Goal: Communication & Community: Ask a question

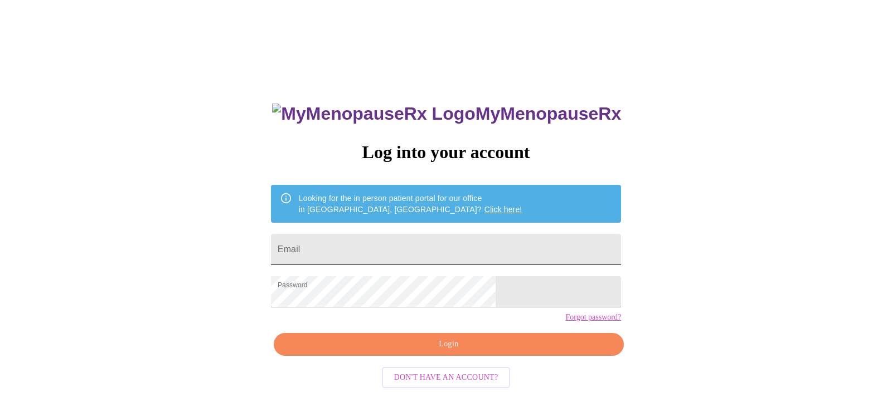
click at [446, 247] on input "Email" at bounding box center [446, 249] width 350 height 31
type input "[EMAIL_ADDRESS][DOMAIN_NAME]"
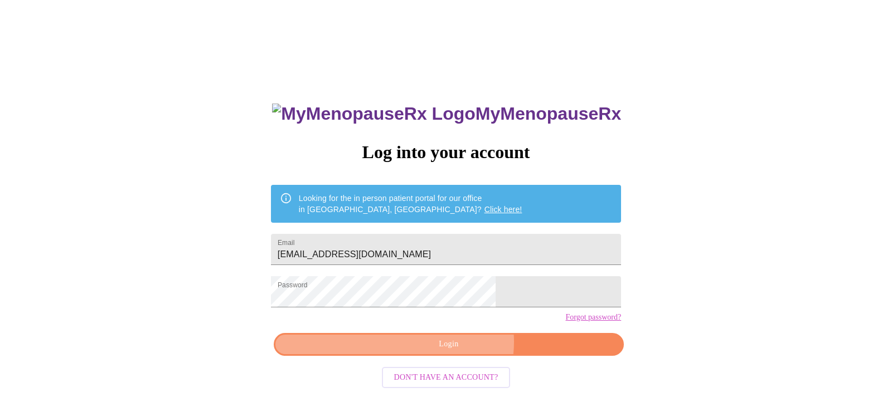
click at [456, 352] on span "Login" at bounding box center [448, 345] width 324 height 14
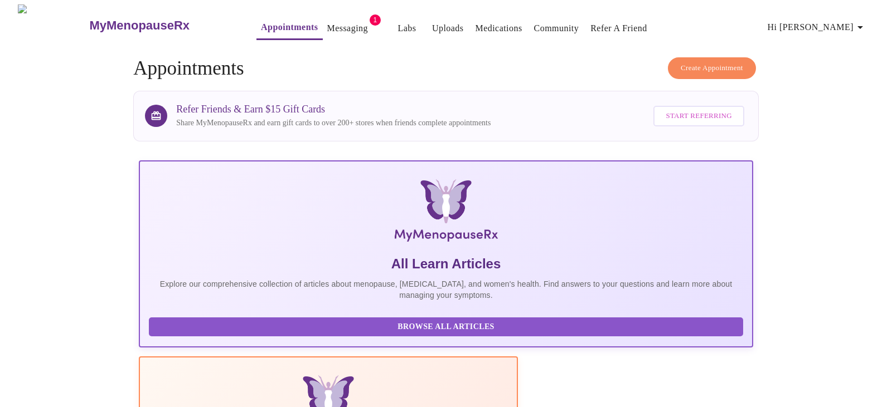
click at [327, 30] on link "Messaging" at bounding box center [347, 29] width 41 height 16
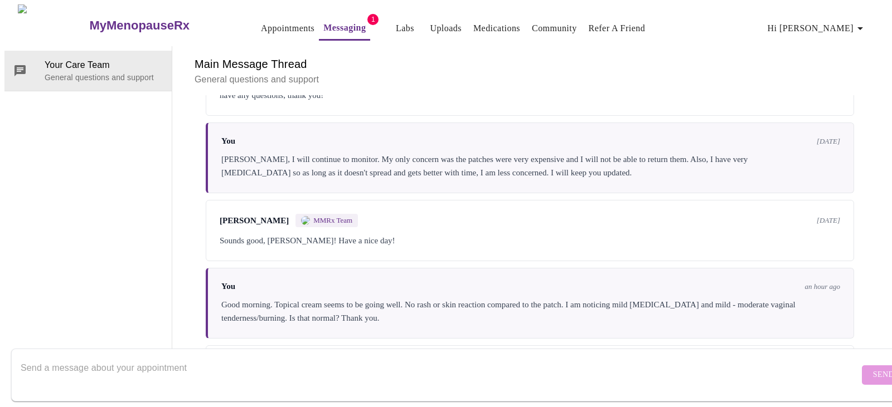
scroll to position [294, 0]
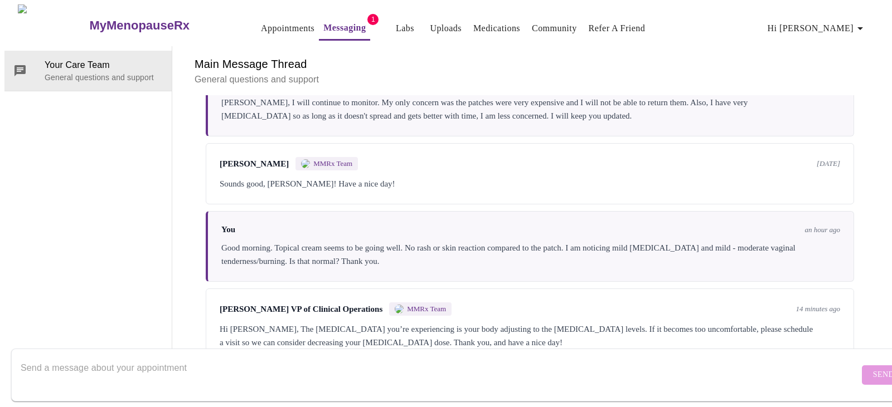
click at [442, 359] on textarea "Send a message about your appointment" at bounding box center [440, 375] width 838 height 36
type textarea "And the vaginal burning?"
click at [859, 355] on form "And the vaginal burning? Send" at bounding box center [462, 375] width 902 height 53
click at [873, 368] on span "Send" at bounding box center [883, 375] width 21 height 14
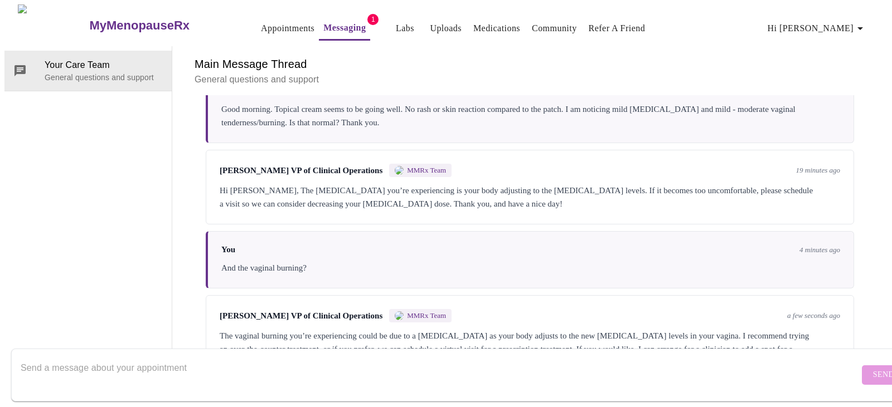
scroll to position [457, 0]
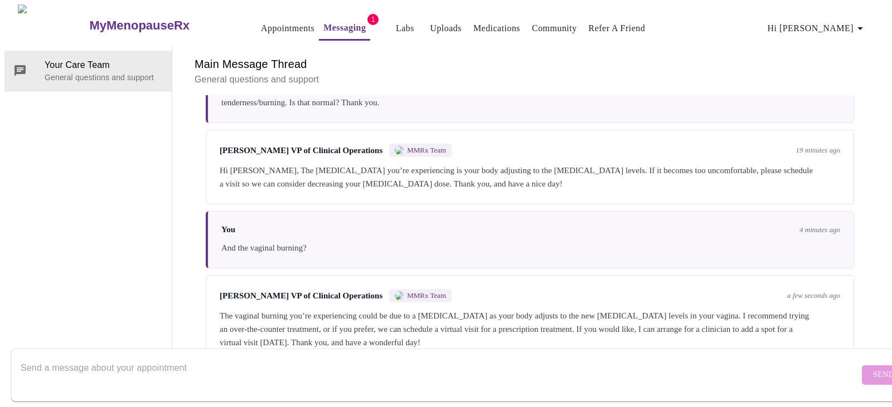
click at [69, 359] on textarea "Send a message about your appointment" at bounding box center [440, 375] width 838 height 36
drag, startPoint x: 173, startPoint y: 356, endPoint x: 114, endPoint y: 359, distance: 58.6
click at [114, 359] on textarea "A virtual visit [DATE] for [MEDICAL_DATA]" at bounding box center [440, 375] width 838 height 36
paste textarea "[MEDICAL_DATA]"
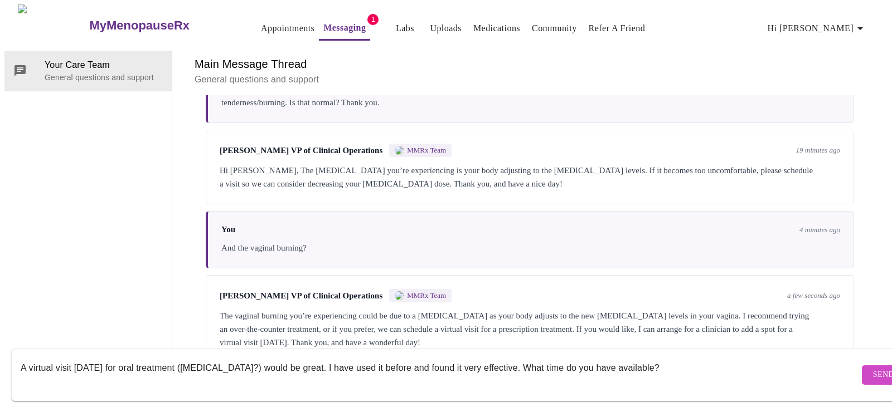
type textarea "A virtual visit [DATE] for oral treatment ([MEDICAL_DATA]?) would be great. I h…"
click at [873, 368] on span "Send" at bounding box center [883, 375] width 21 height 14
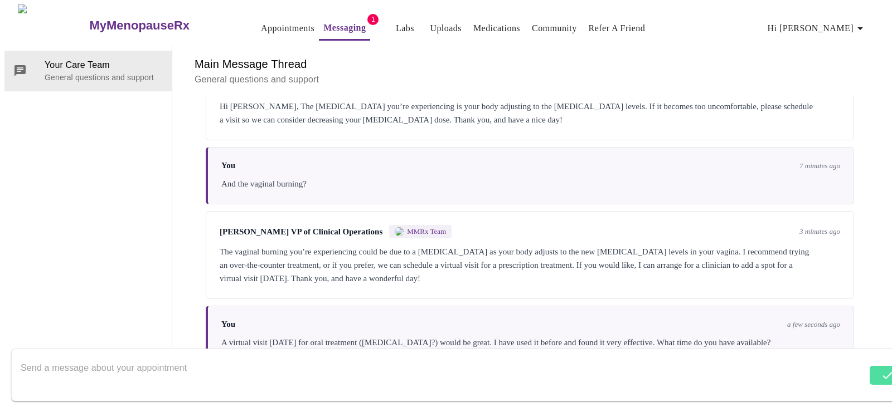
scroll to position [525, 0]
click at [62, 179] on div "Your Care Team General questions and support" at bounding box center [88, 204] width 168 height 317
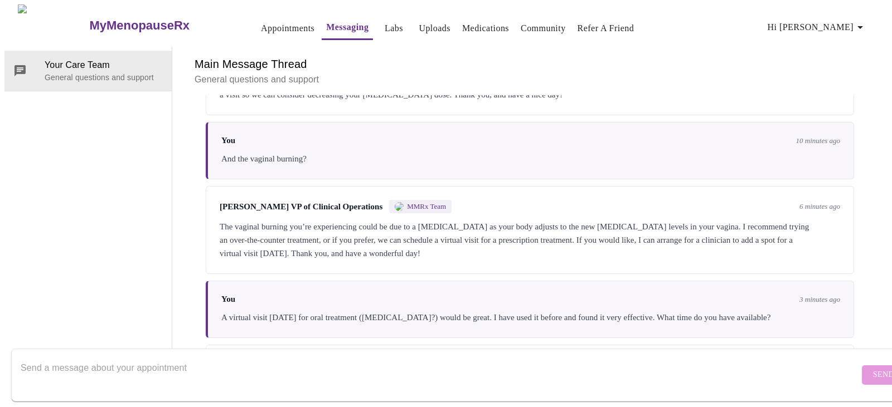
scroll to position [608, 0]
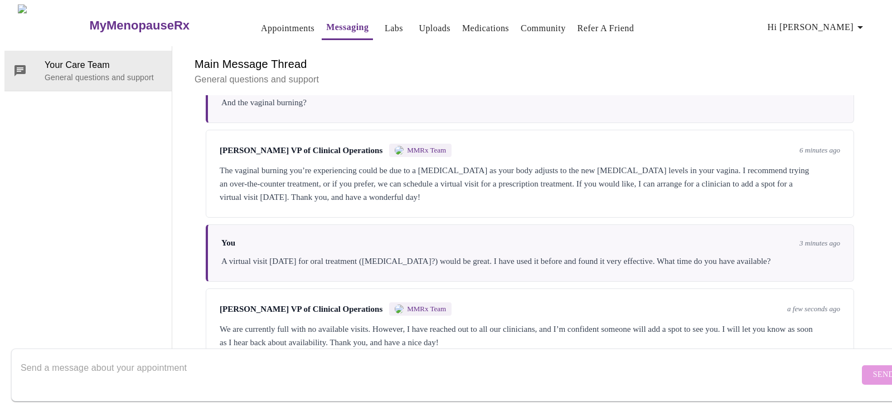
click at [9, 181] on div at bounding box center [5, 203] width 11 height 407
click at [53, 357] on textarea "Send a message about your appointment" at bounding box center [440, 375] width 838 height 36
type textarea "Thank you"
click at [861, 371] on button "Send" at bounding box center [882, 376] width 43 height 20
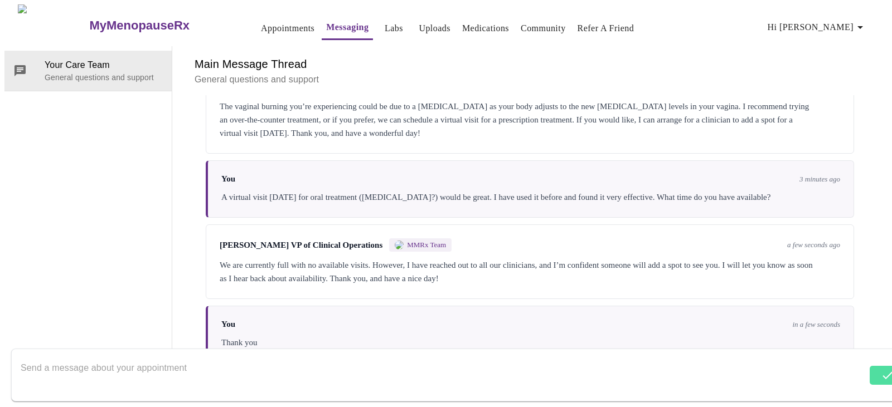
scroll to position [675, 0]
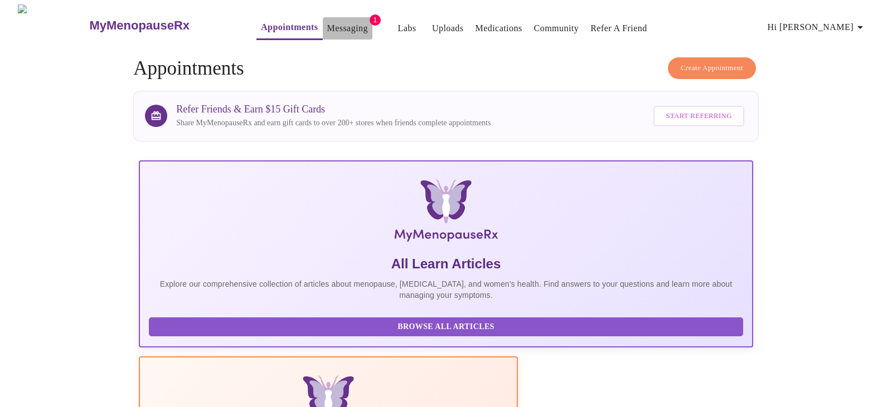
click at [327, 26] on link "Messaging" at bounding box center [347, 29] width 41 height 16
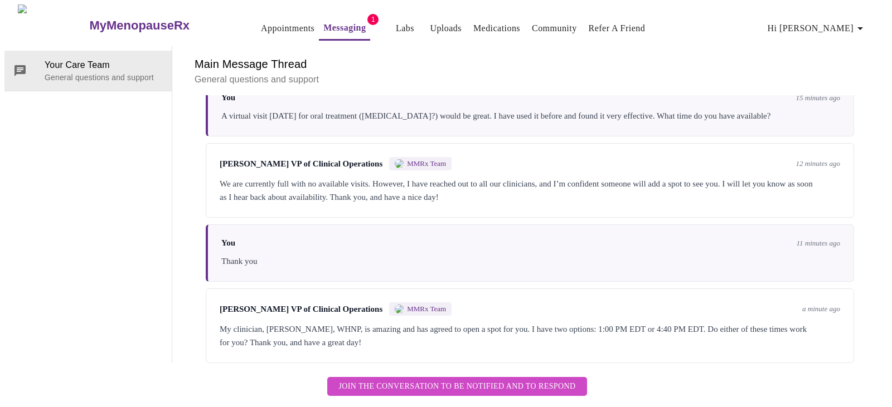
scroll to position [758, 0]
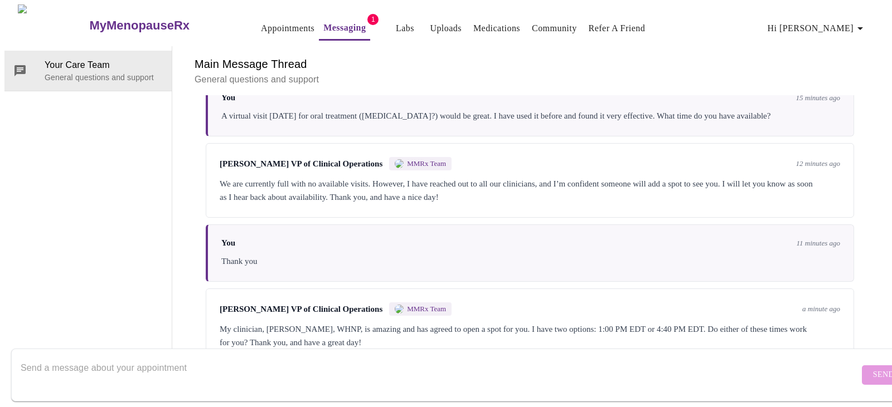
click at [339, 367] on textarea "Send a message about your appointment" at bounding box center [440, 375] width 838 height 36
type textarea "I can do 1:00 please. Thank you all so much."
click at [861, 366] on button "Send" at bounding box center [882, 376] width 43 height 20
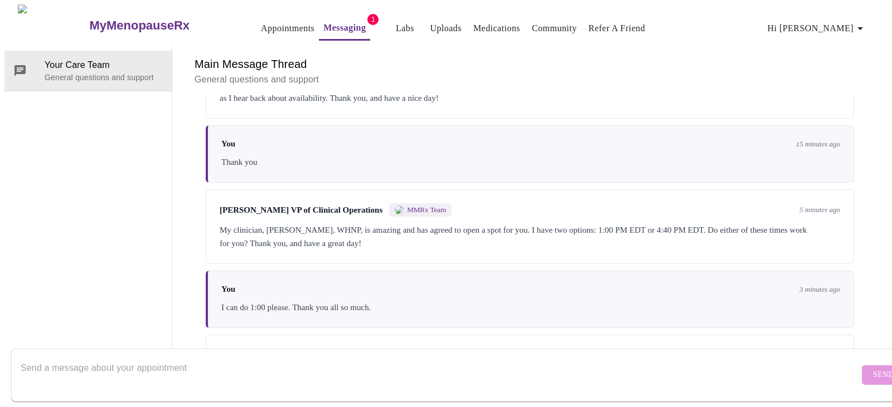
scroll to position [895, 0]
